Goal: Information Seeking & Learning: Check status

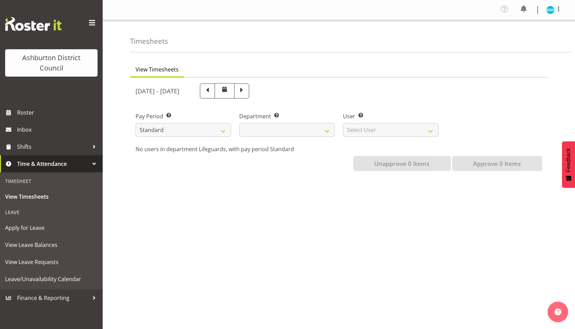
select select
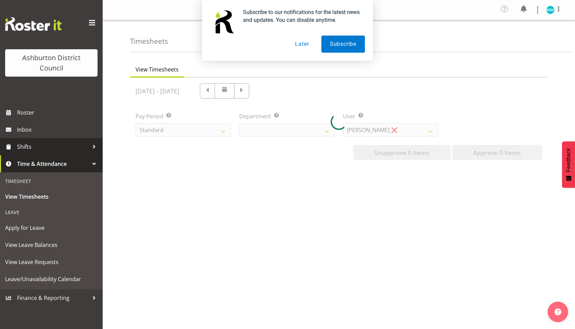
click at [58, 147] on span "Shifts" at bounding box center [53, 147] width 72 height 10
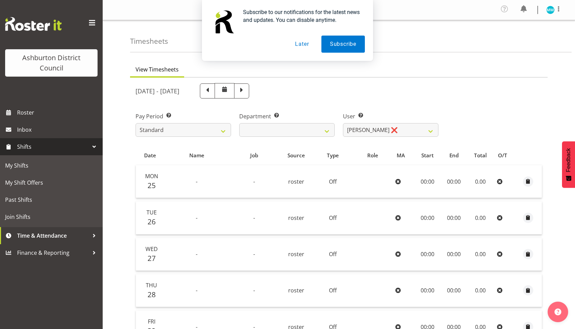
click at [301, 44] on button "Later" at bounding box center [301, 44] width 31 height 17
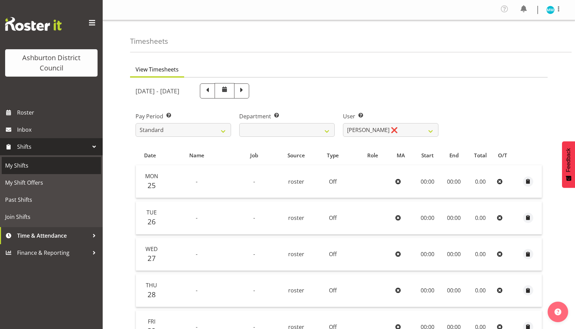
click at [28, 167] on span "My Shifts" at bounding box center [51, 165] width 92 height 10
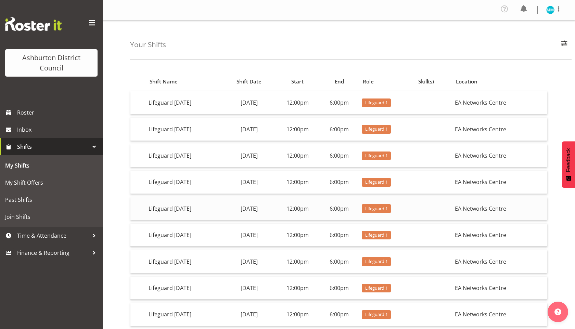
scroll to position [62, 0]
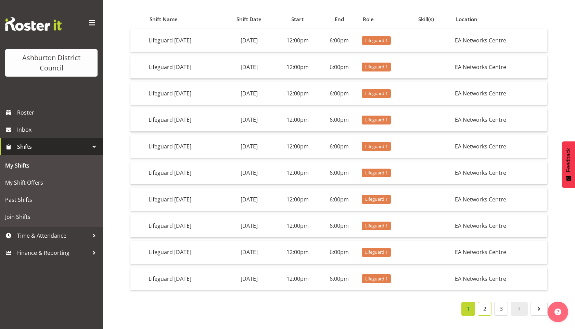
click at [486, 308] on link "2" at bounding box center [485, 309] width 14 height 14
click at [504, 309] on link "3" at bounding box center [501, 309] width 14 height 14
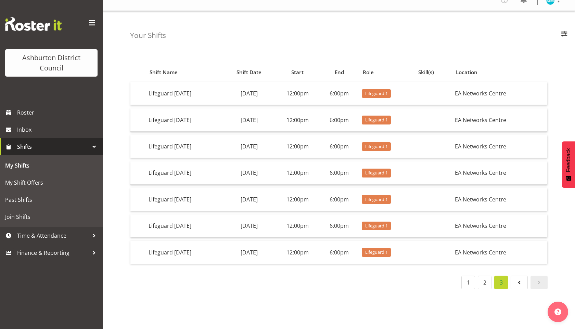
scroll to position [9, 0]
click at [50, 112] on span "Roster" at bounding box center [58, 112] width 82 height 10
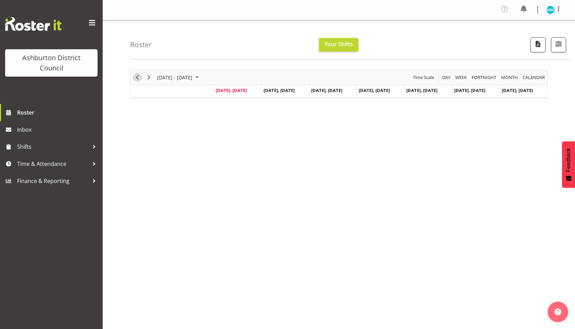
click at [137, 78] on span "Previous" at bounding box center [137, 77] width 8 height 9
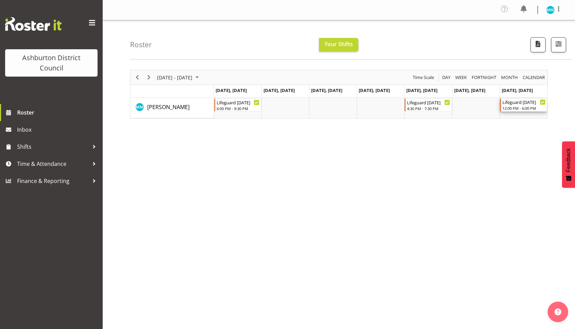
click at [511, 106] on div "12:00 PM - 6:00 PM" at bounding box center [523, 107] width 43 height 5
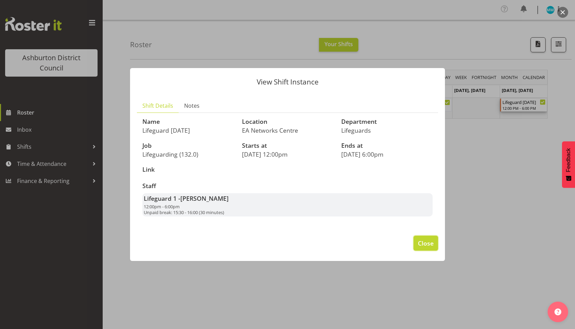
click at [433, 246] on span "Close" at bounding box center [426, 243] width 16 height 9
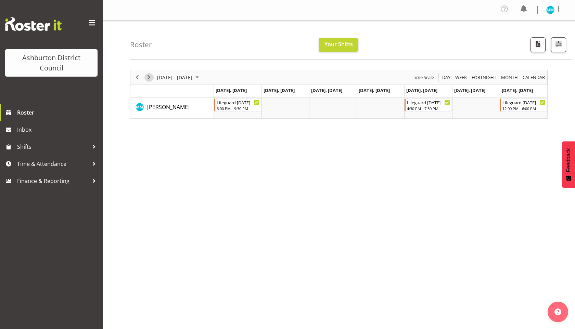
click at [149, 79] on span "Next" at bounding box center [149, 77] width 8 height 9
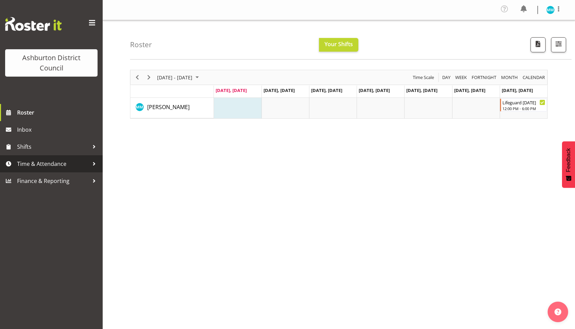
click at [60, 162] on span "Time & Attendance" at bounding box center [53, 164] width 72 height 10
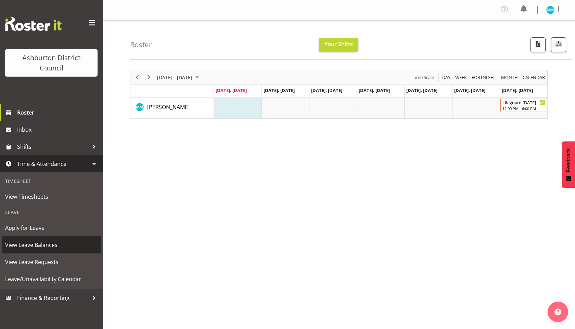
click at [37, 243] on span "View Leave Balances" at bounding box center [51, 245] width 92 height 10
